Goal: Information Seeking & Learning: Understand process/instructions

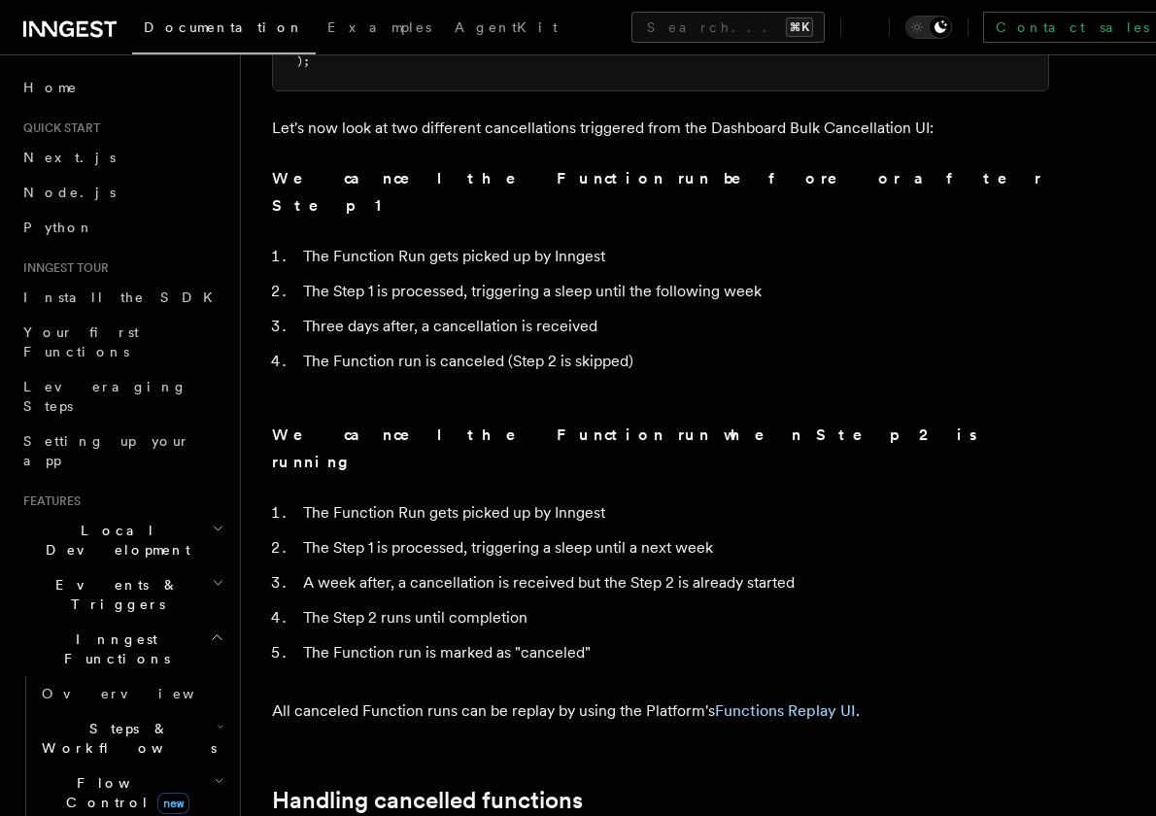
scroll to position [1442, 0]
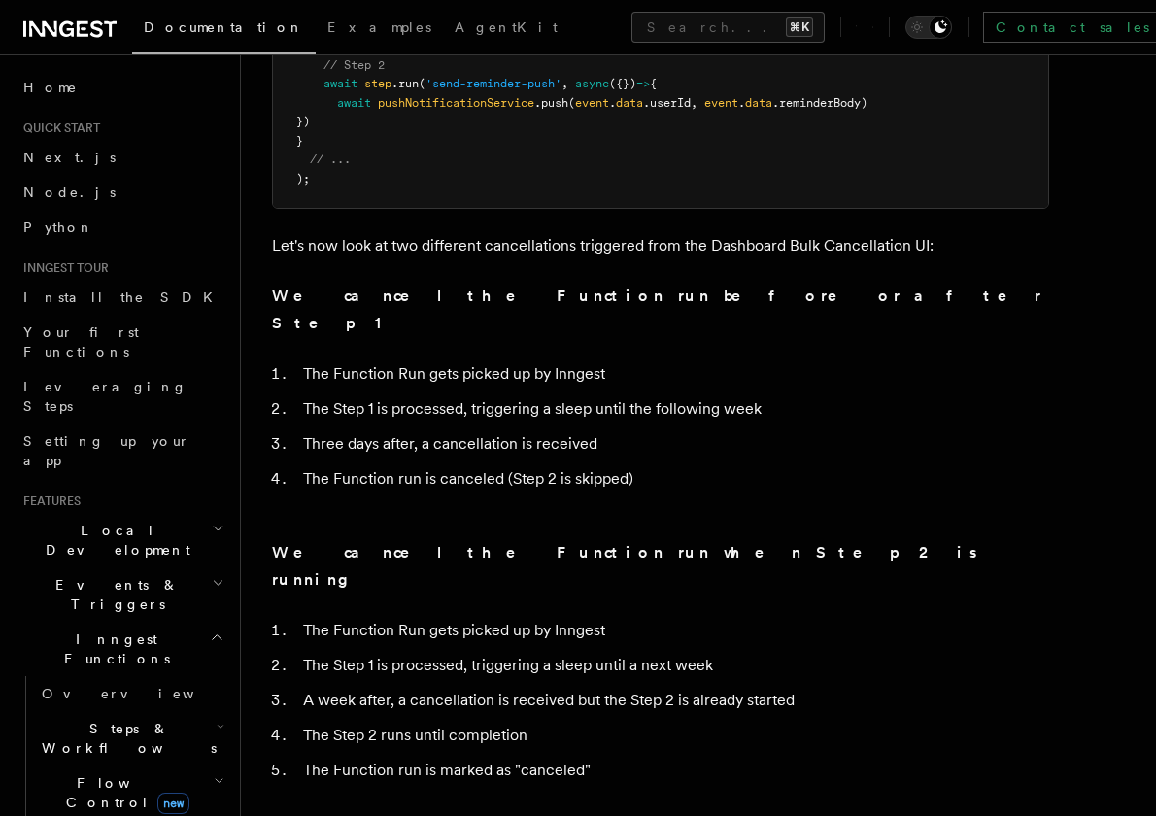
scroll to position [0, 0]
